Goal: Find specific page/section: Find specific page/section

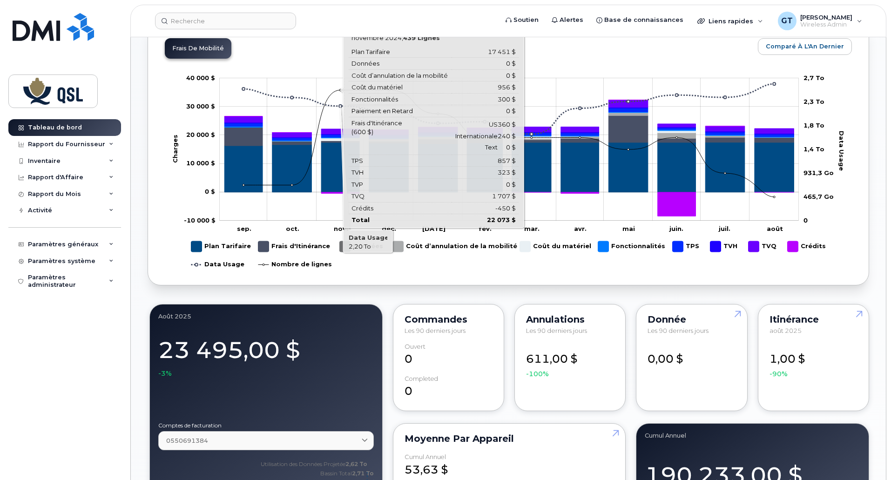
scroll to position [466, 0]
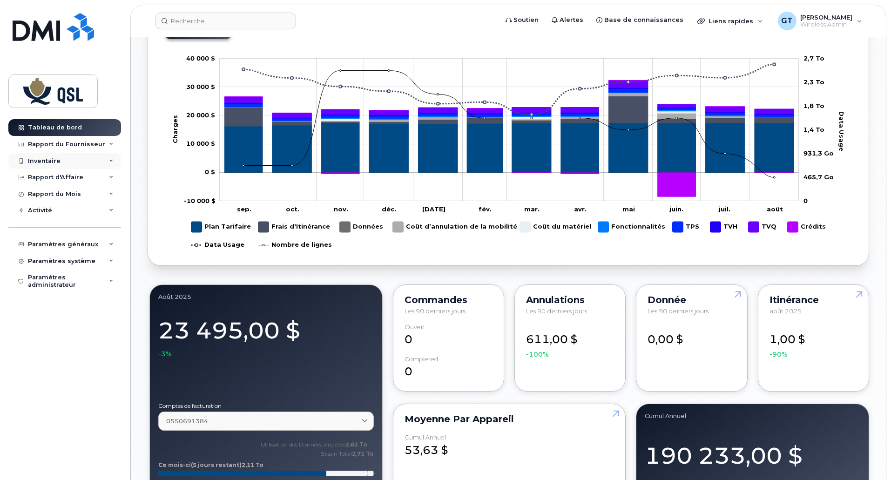
click at [43, 160] on div "Inventaire" at bounding box center [44, 160] width 33 height 7
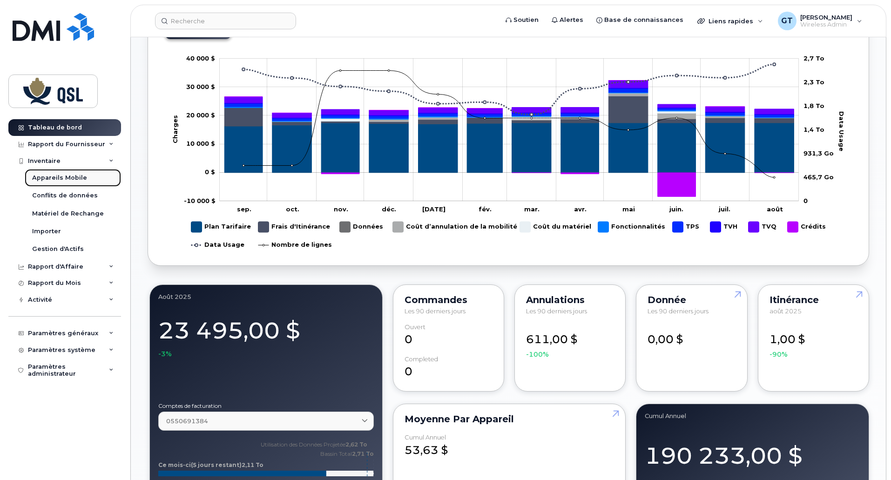
click at [49, 179] on div "Appareils Mobile" at bounding box center [59, 178] width 55 height 8
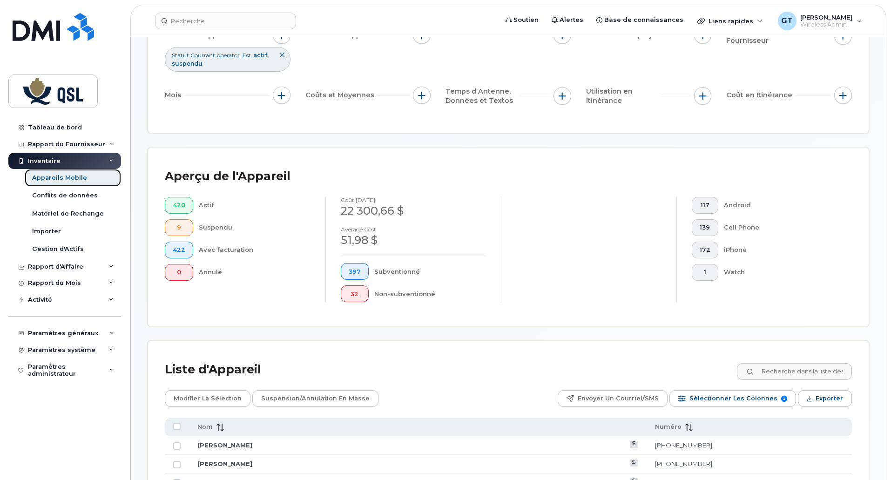
scroll to position [233, 0]
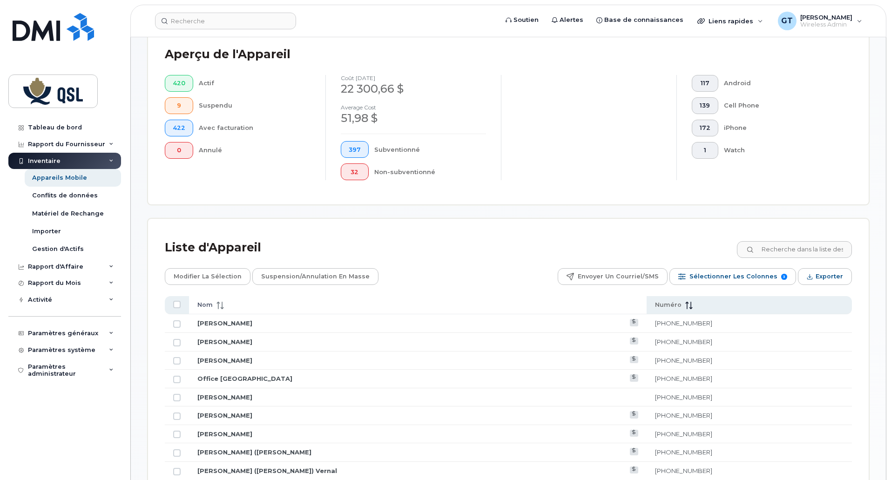
click at [203, 306] on span "Nom" at bounding box center [204, 305] width 15 height 8
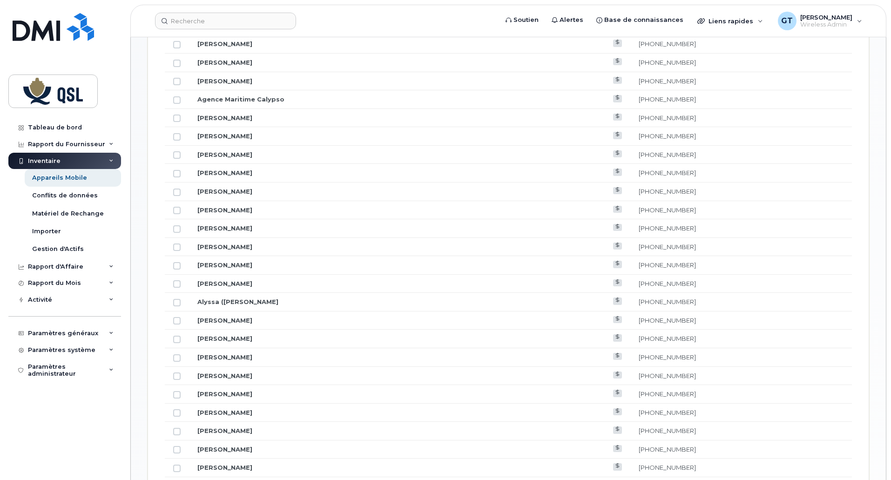
scroll to position [419, 0]
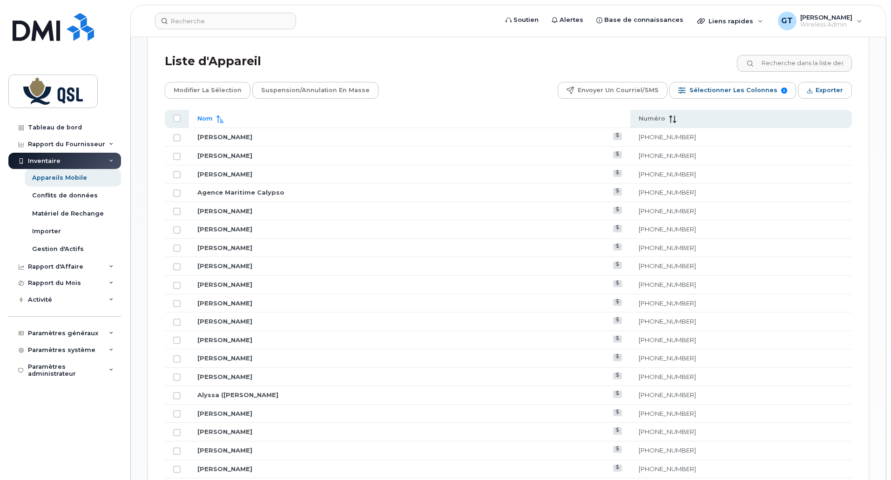
click at [211, 120] on span "Nom" at bounding box center [204, 119] width 15 height 8
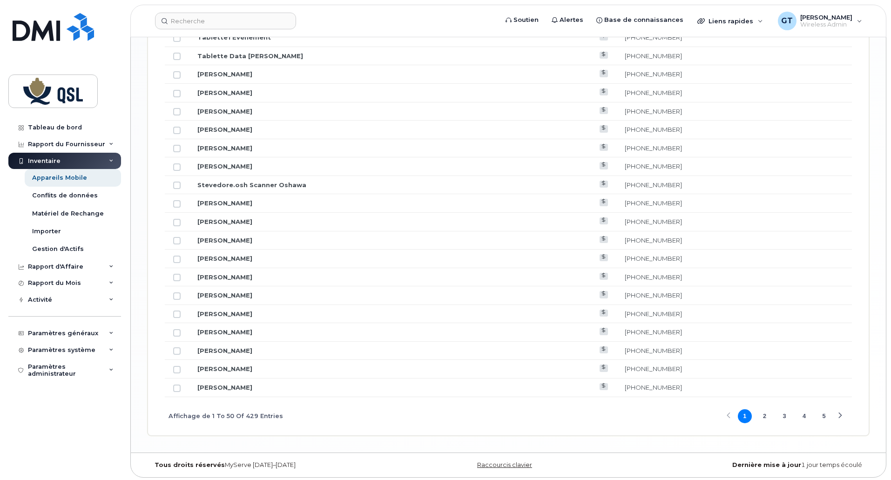
scroll to position [1074, 0]
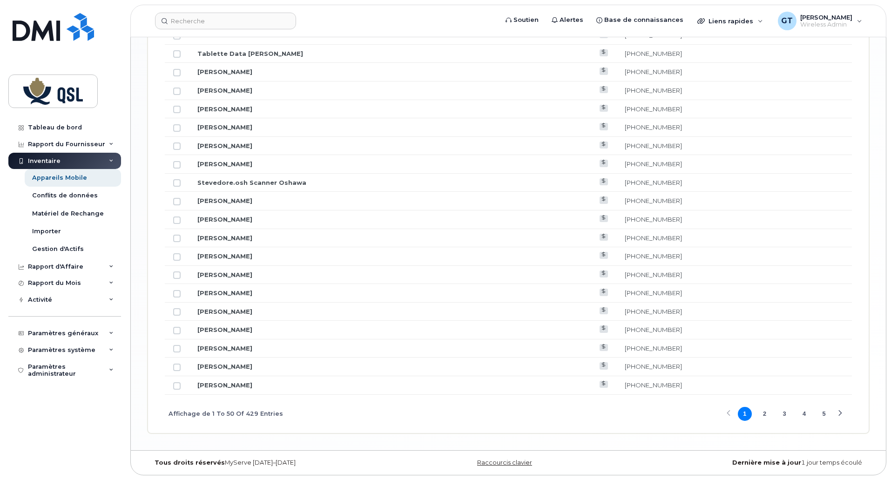
click at [764, 413] on button "2" at bounding box center [765, 414] width 14 height 14
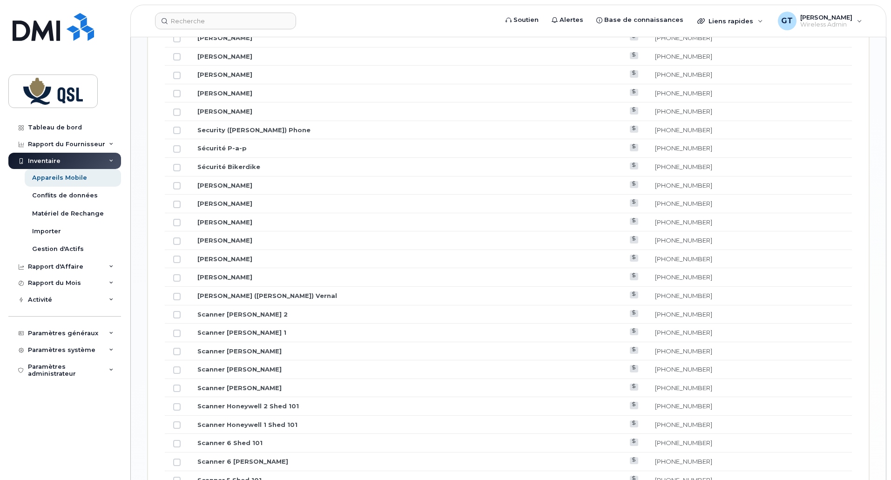
scroll to position [608, 0]
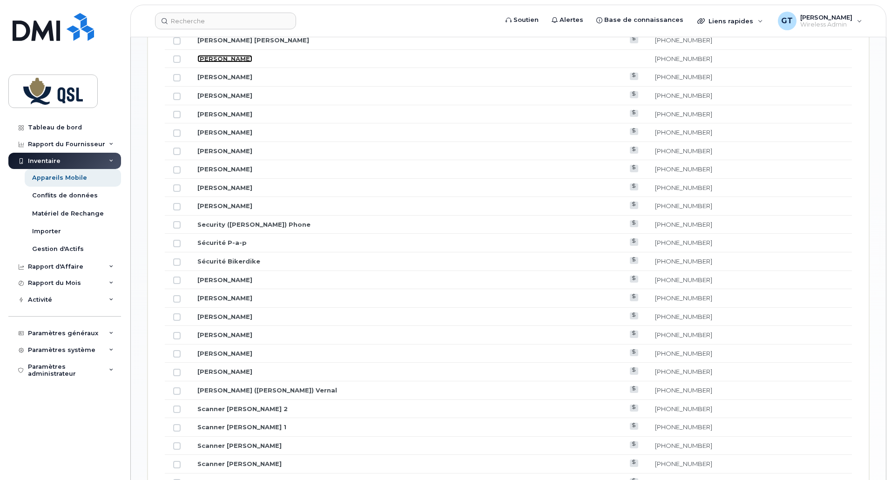
click at [216, 62] on link "[PERSON_NAME]" at bounding box center [224, 58] width 55 height 7
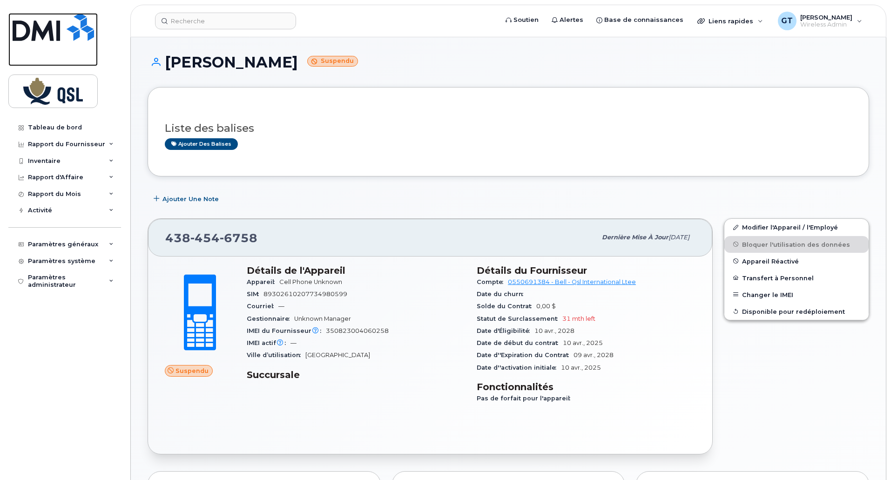
click at [49, 24] on img at bounding box center [53, 27] width 81 height 28
click at [61, 94] on img at bounding box center [53, 91] width 72 height 27
